Goal: Find specific page/section: Find specific page/section

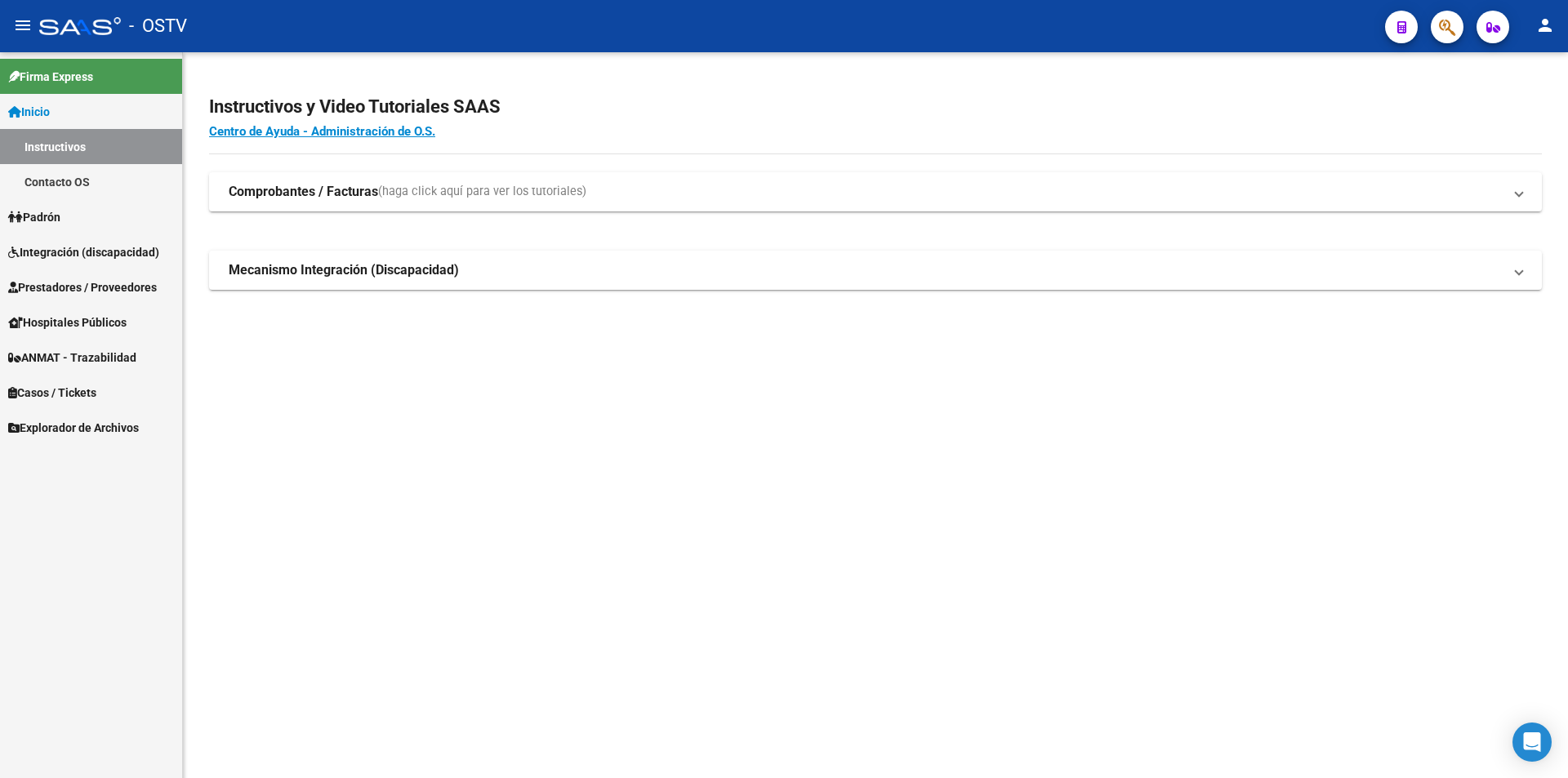
click at [98, 120] on link "Inicio" at bounding box center [91, 111] width 183 height 35
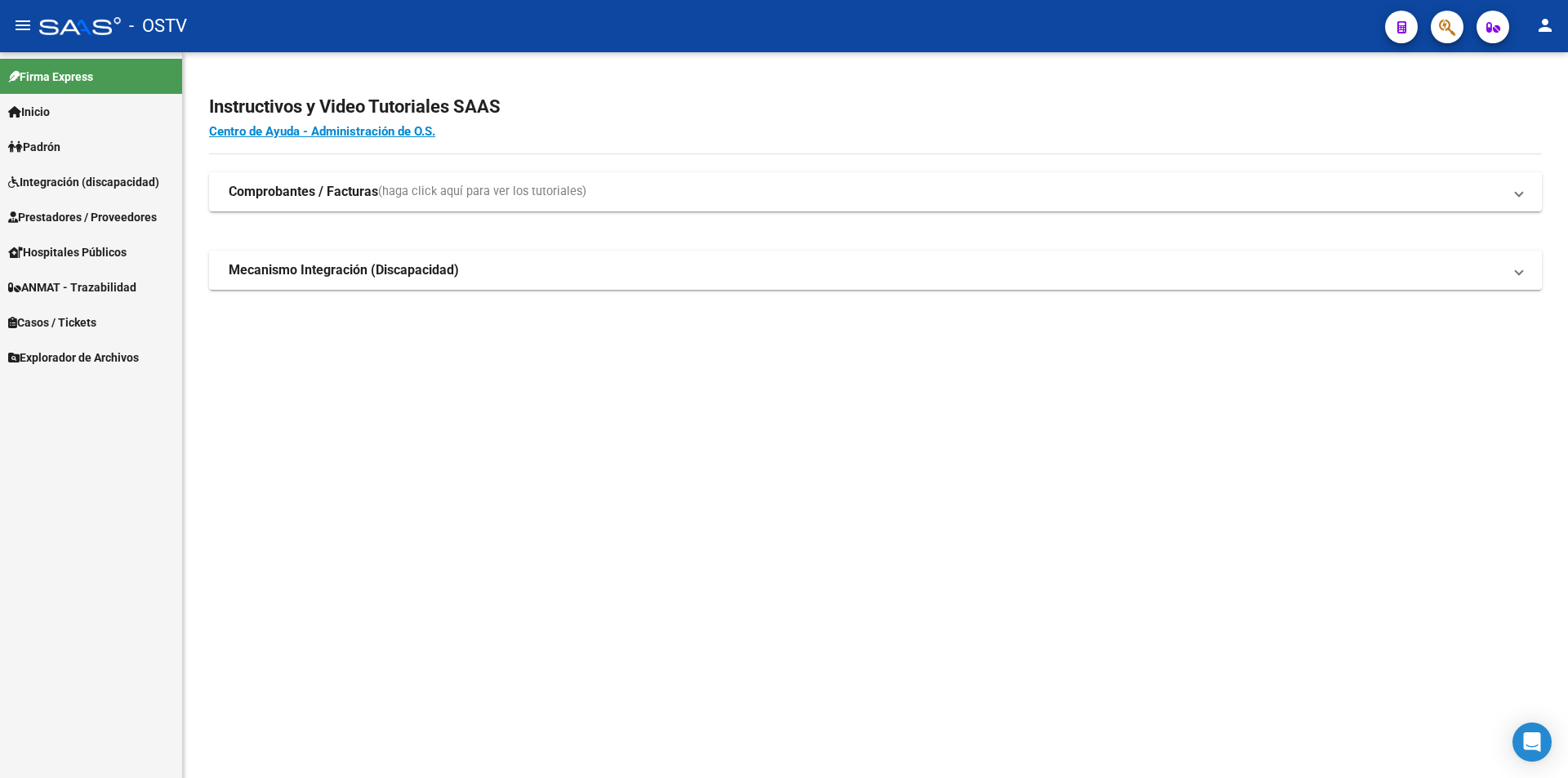
click at [93, 173] on span "Integración (discapacidad)" at bounding box center [83, 182] width 151 height 18
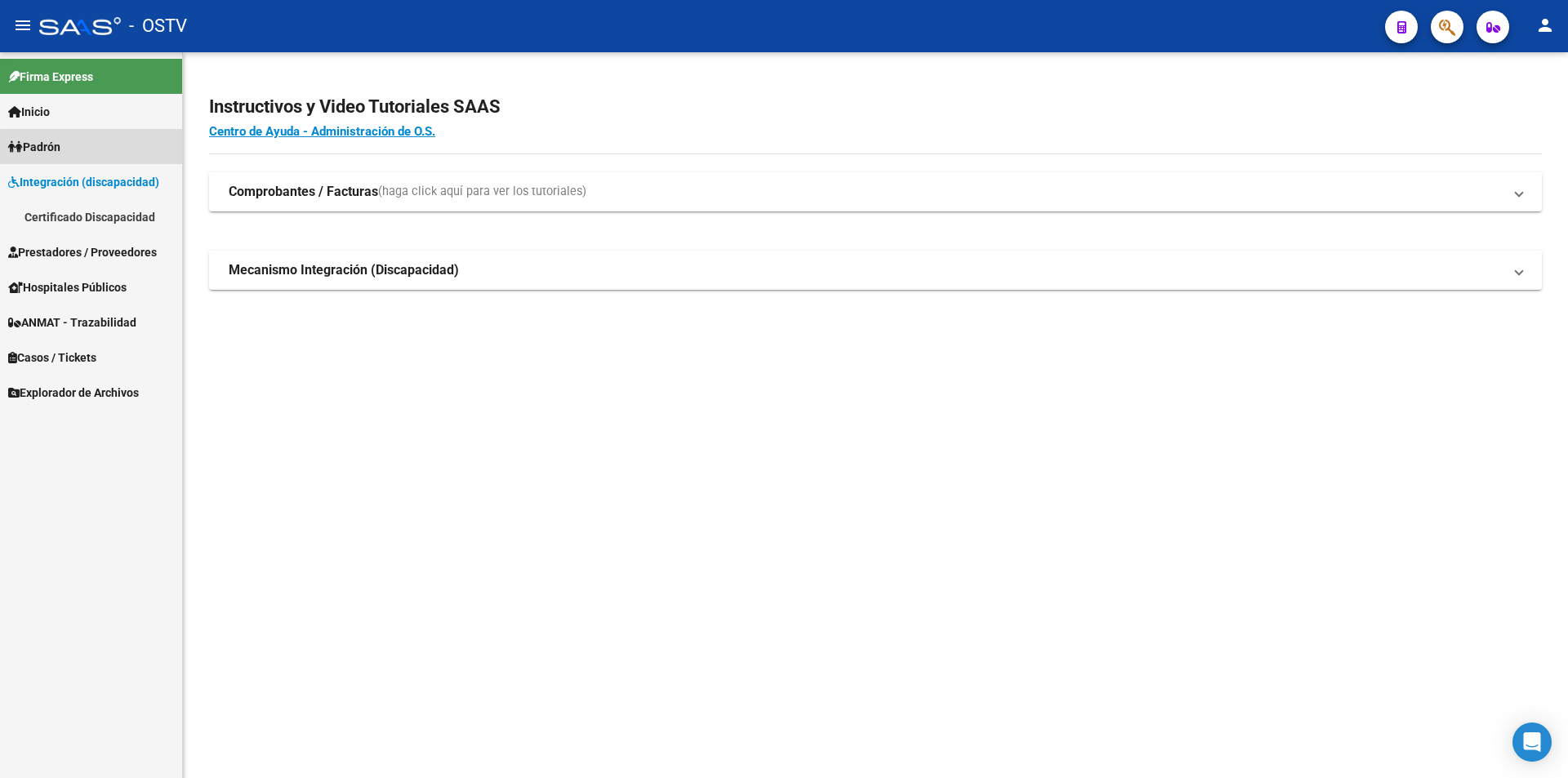
click at [94, 161] on link "Padrón" at bounding box center [91, 146] width 183 height 35
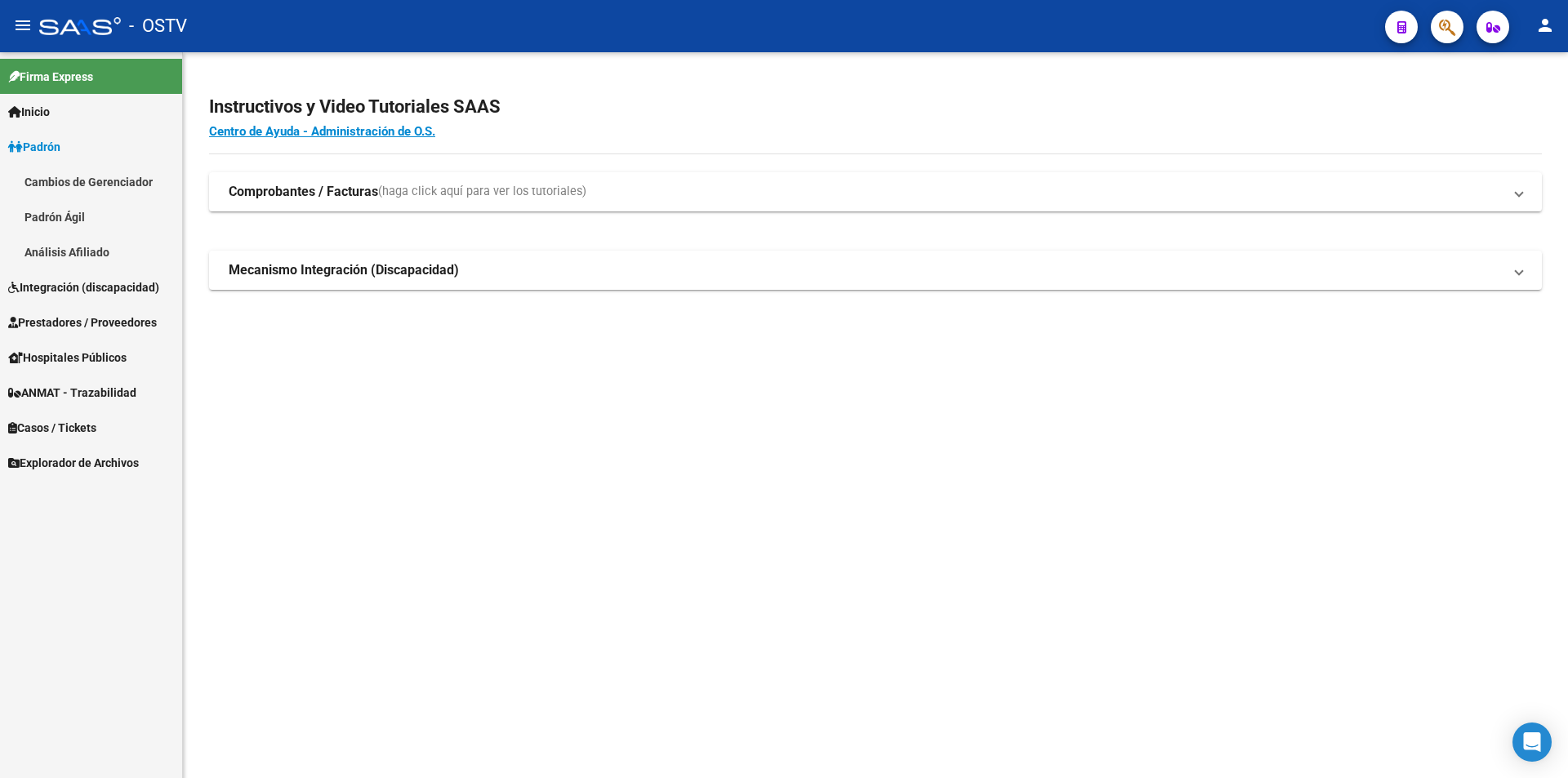
click at [85, 214] on link "Padrón Ágil" at bounding box center [91, 216] width 183 height 35
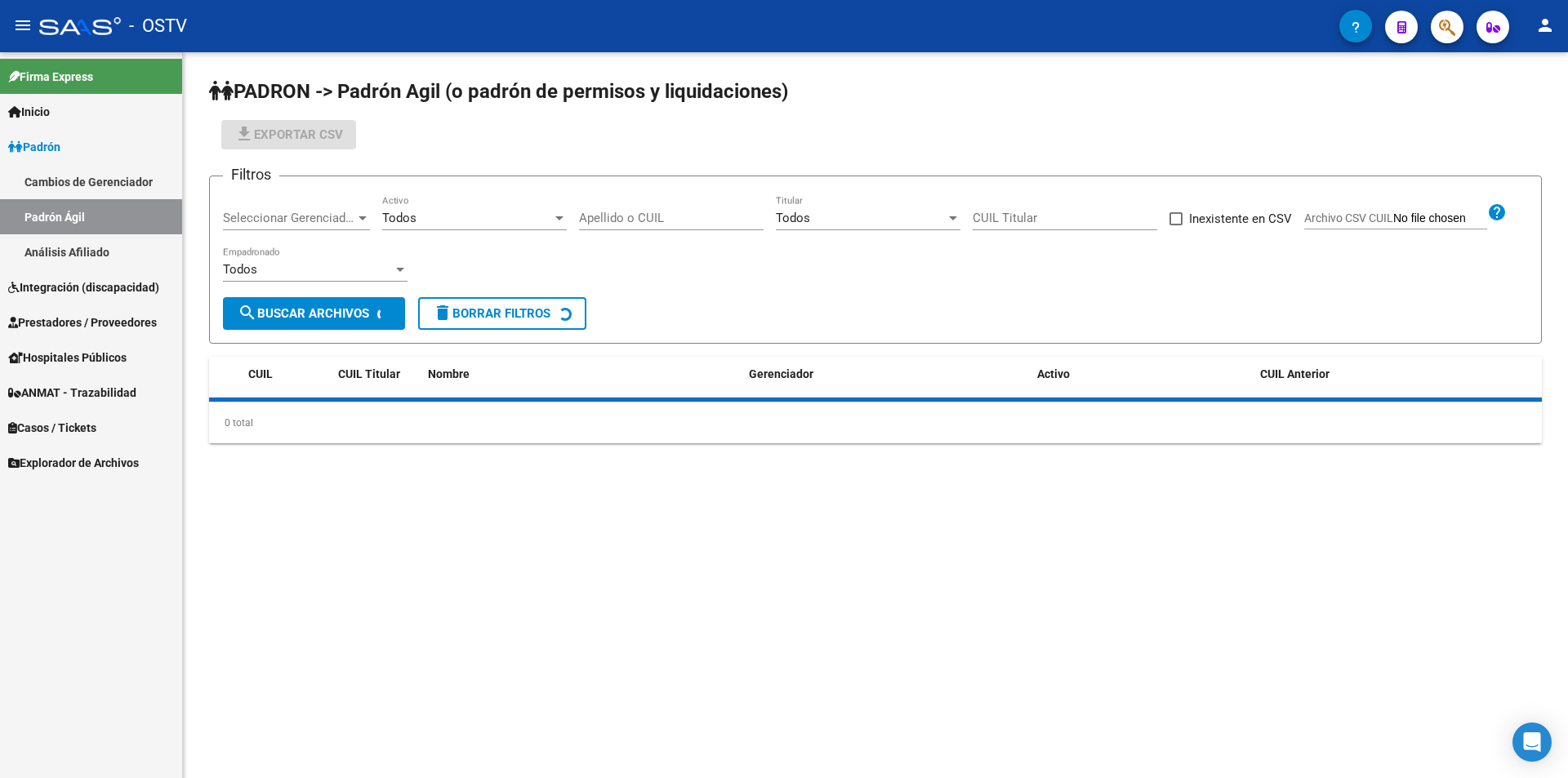
click at [99, 147] on link "Padrón" at bounding box center [91, 146] width 183 height 35
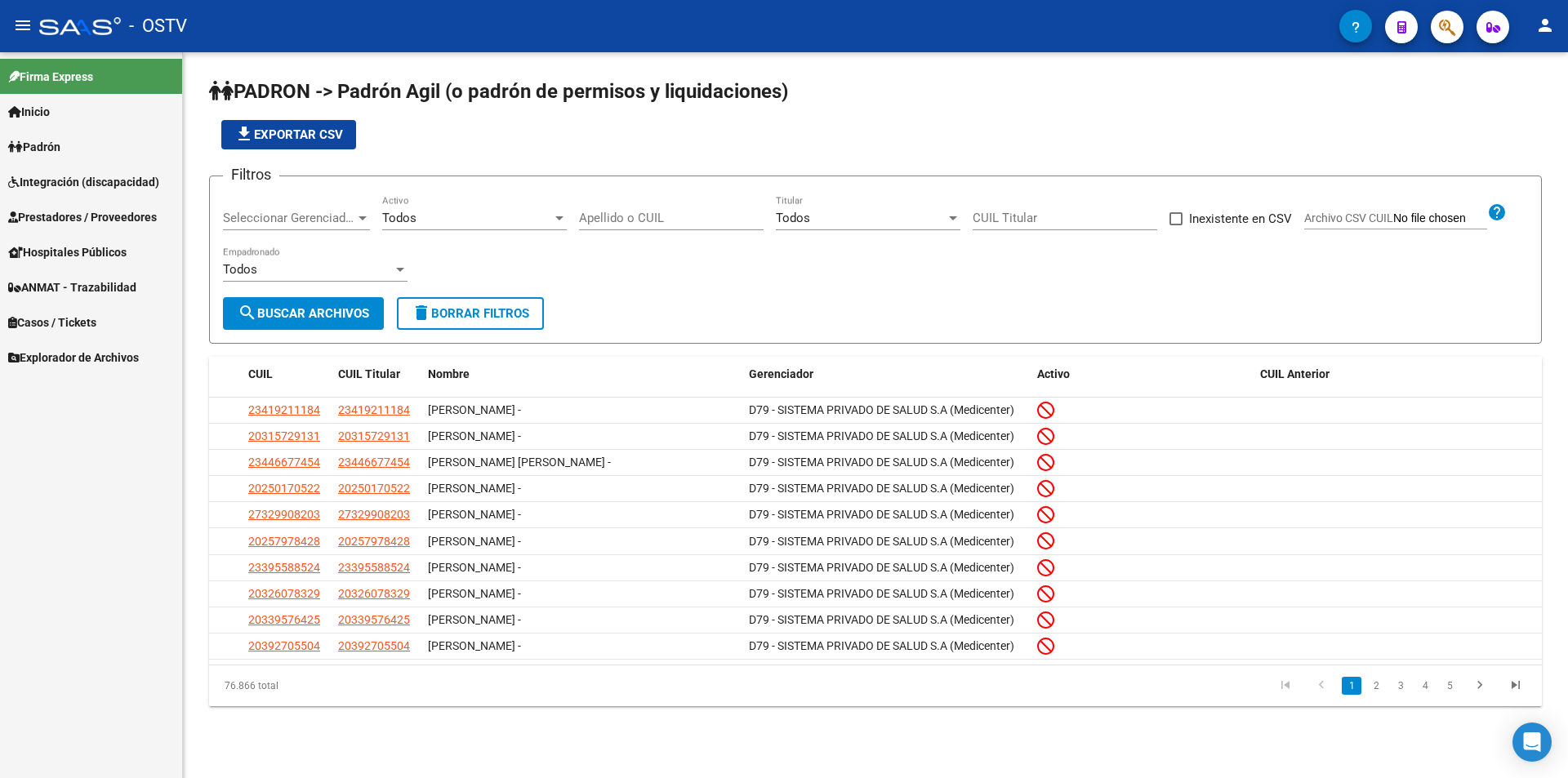
click at [275, 210] on div "Seleccionar Gerenciador Seleccionar Gerenciador" at bounding box center [297, 212] width 147 height 35
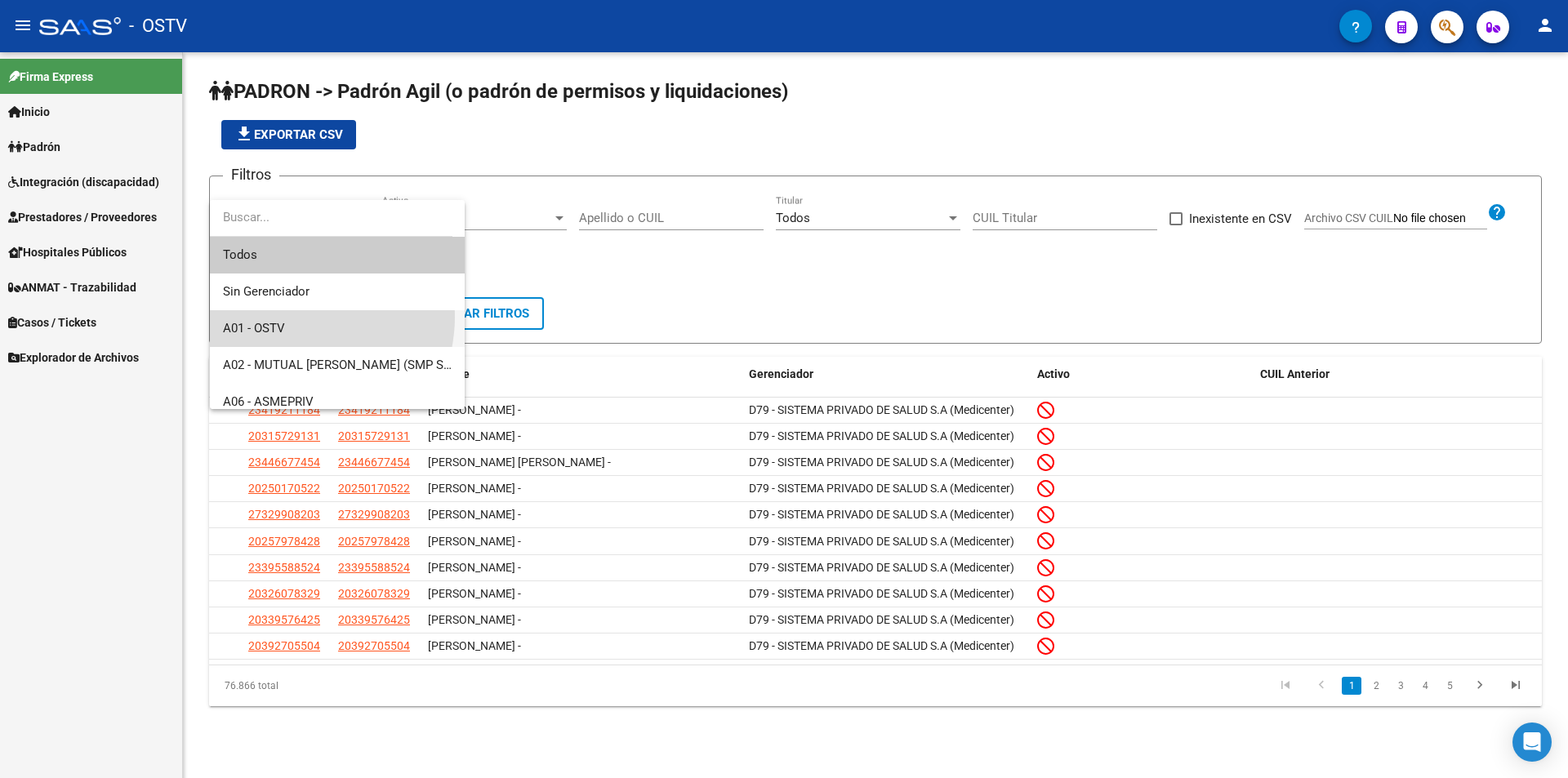
click at [293, 317] on span "A01 - OSTV" at bounding box center [337, 328] width 228 height 37
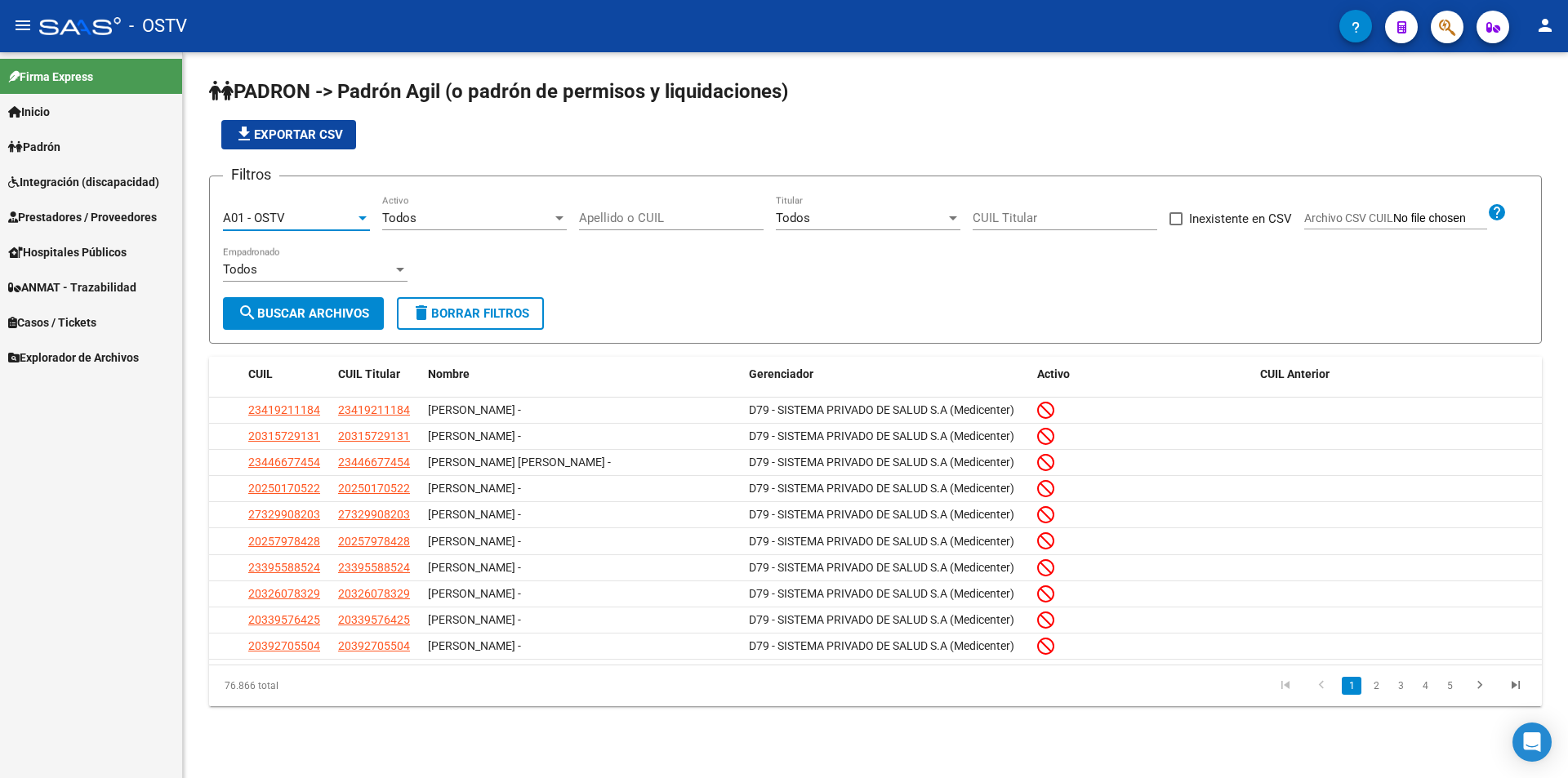
click at [439, 215] on div "Todos" at bounding box center [466, 217] width 170 height 15
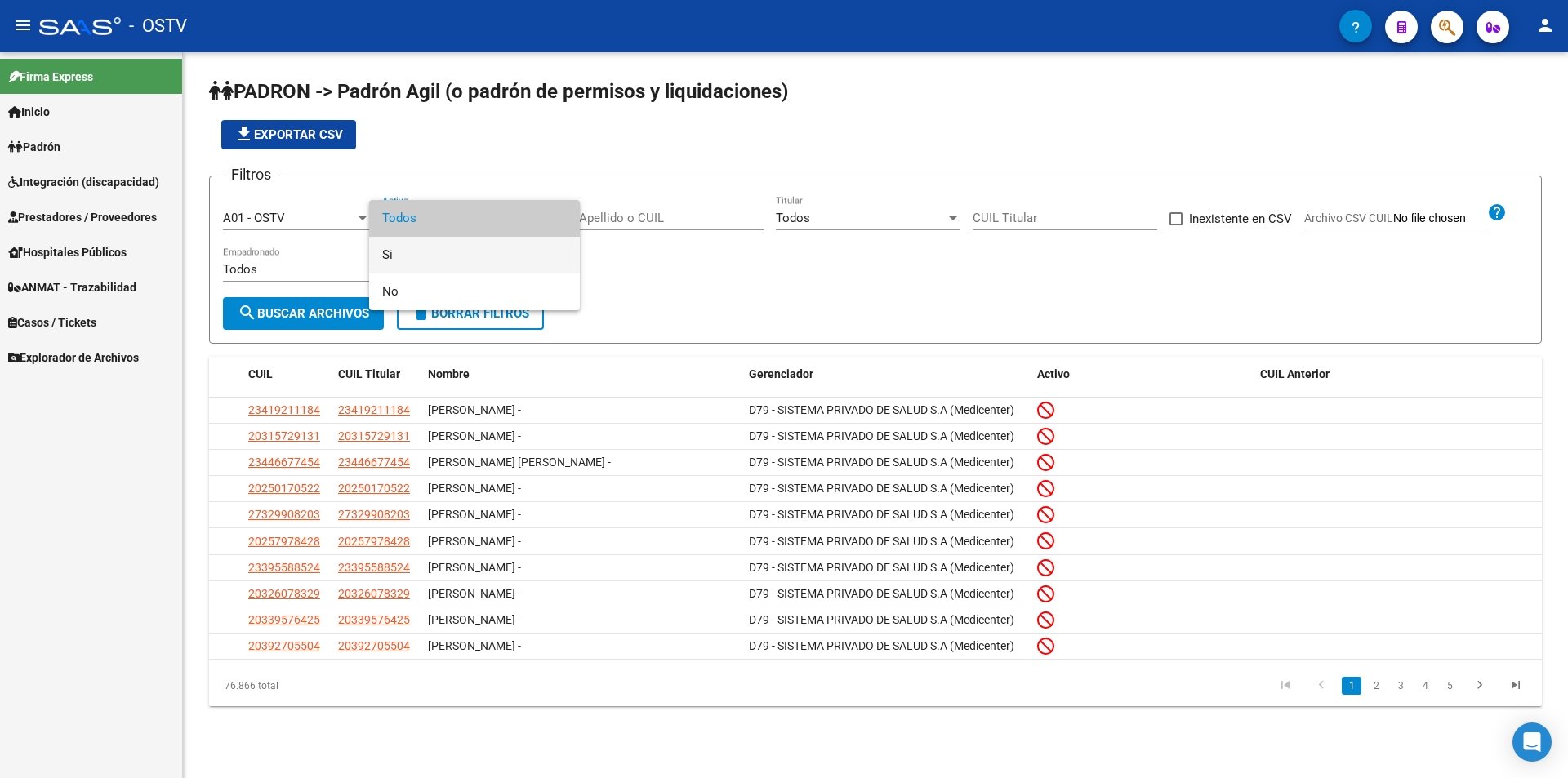
click at [414, 255] on span "Si" at bounding box center [474, 255] width 185 height 37
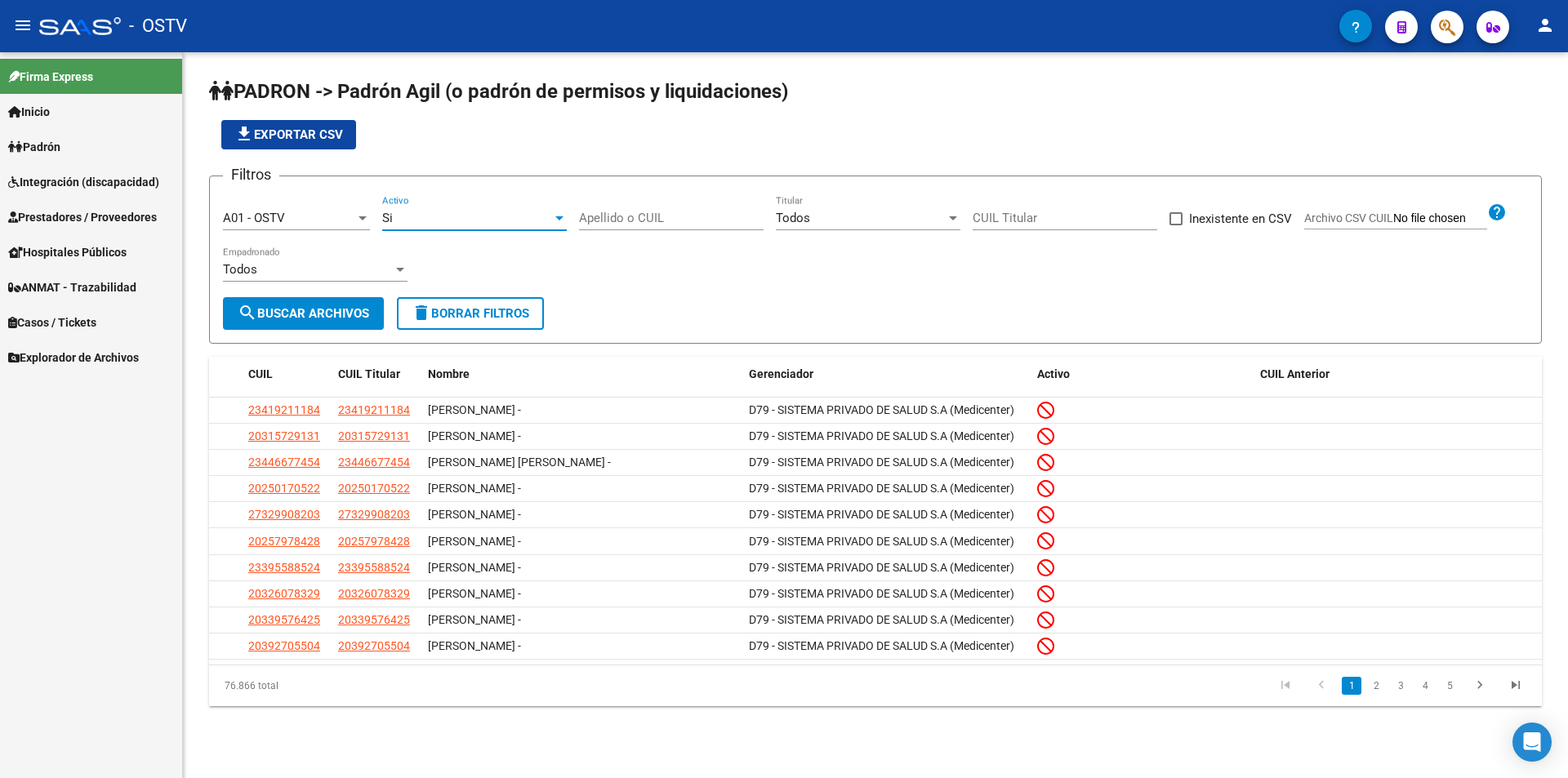
drag, startPoint x: 358, startPoint y: 304, endPoint x: 345, endPoint y: 312, distance: 15.3
click at [355, 308] on button "search Buscar Archivos" at bounding box center [304, 314] width 161 height 33
